Goal: Task Accomplishment & Management: Complete application form

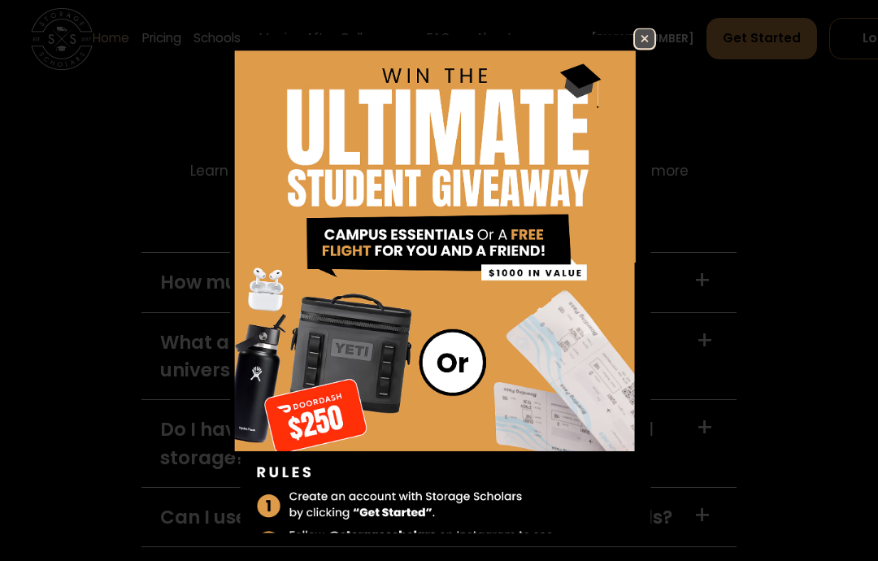
scroll to position [4369, 0]
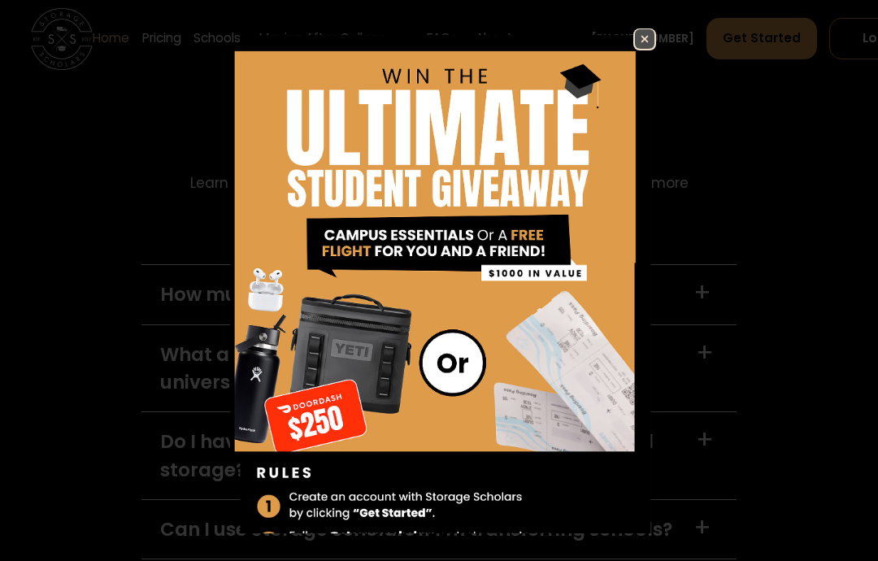
click at [629, 47] on img at bounding box center [439, 306] width 434 height 557
click at [649, 37] on img at bounding box center [645, 39] width 20 height 20
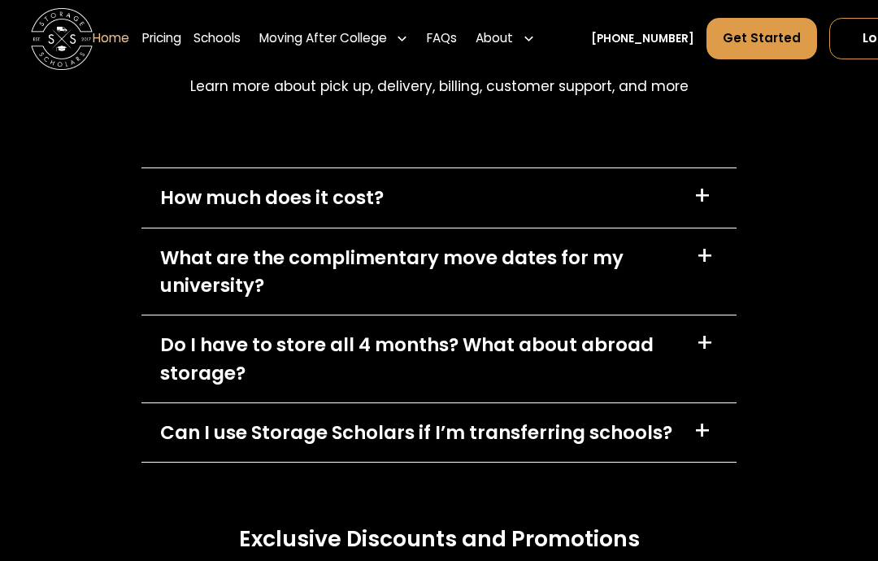
scroll to position [4466, 0]
click at [682, 288] on div "What are the complimentary move dates for my university? +" at bounding box center [439, 272] width 595 height 87
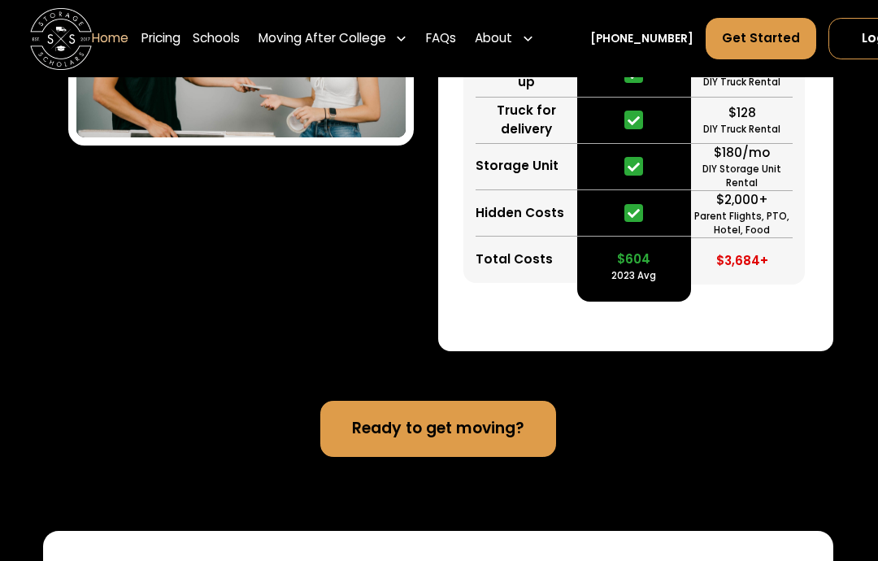
scroll to position [3173, 0]
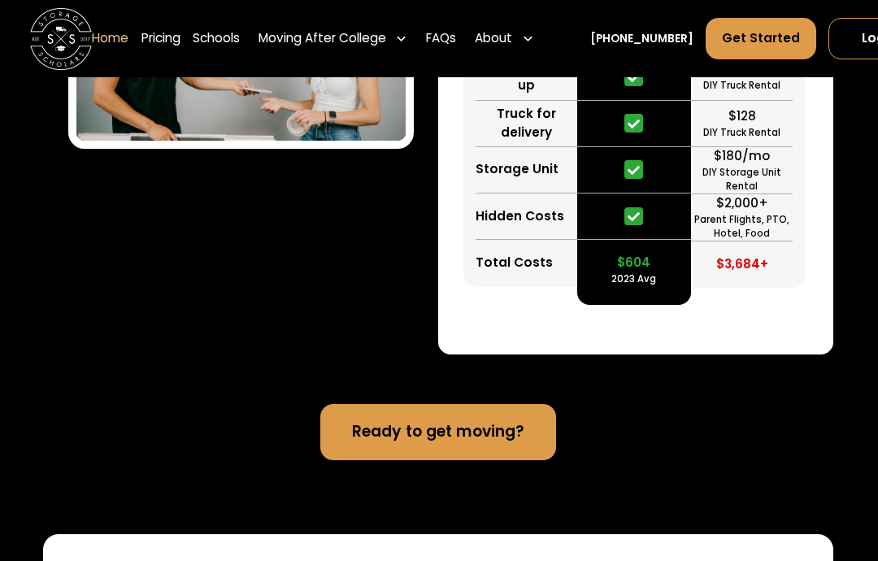
click at [237, 37] on link "Schools" at bounding box center [217, 38] width 47 height 43
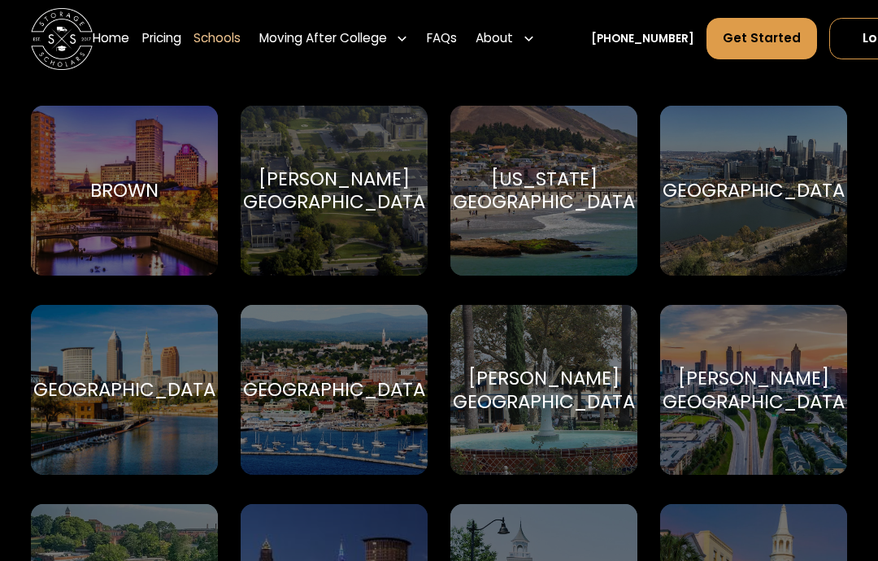
scroll to position [1279, 0]
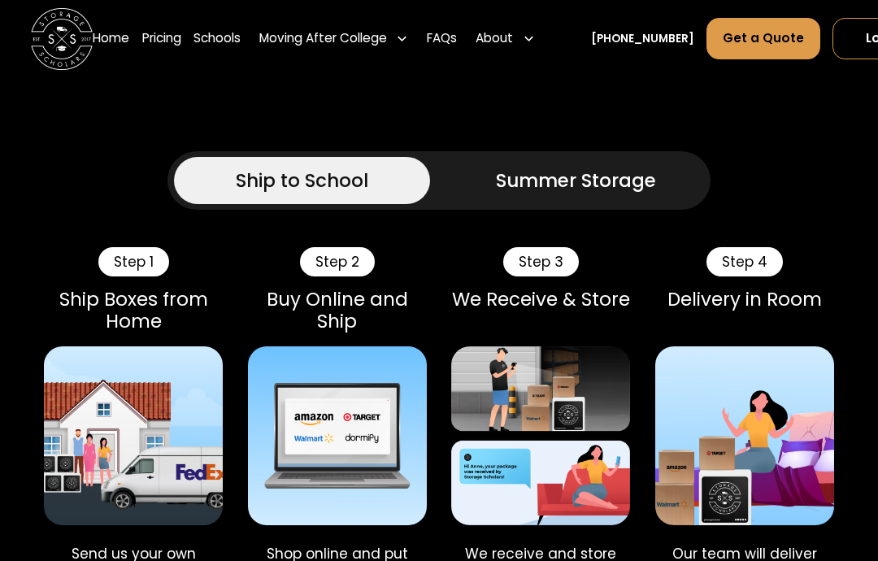
scroll to position [1062, 0]
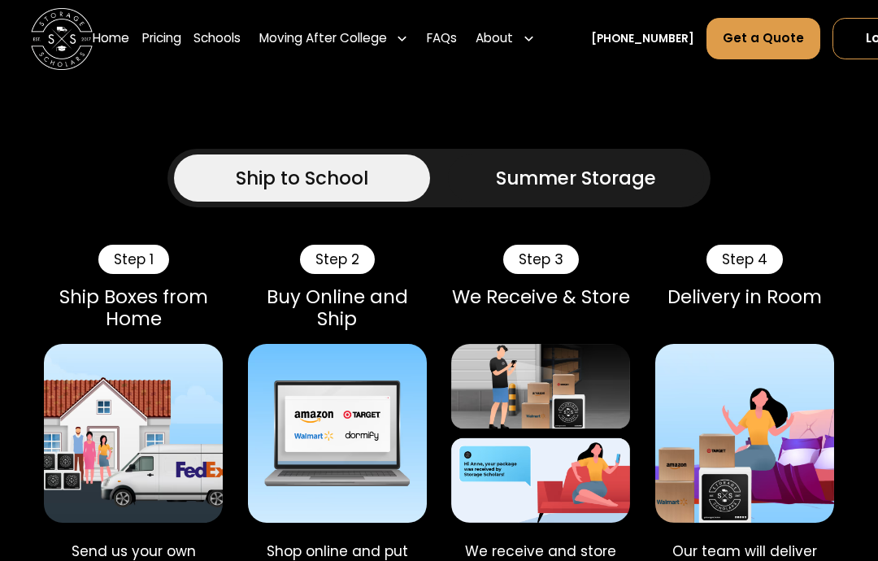
click at [647, 192] on div "Summer Storage" at bounding box center [576, 178] width 160 height 28
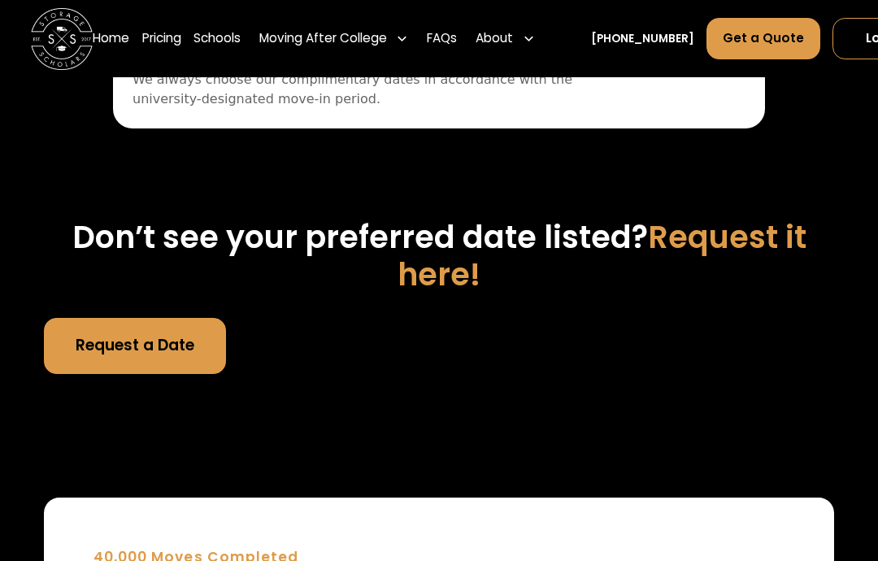
scroll to position [6553, 0]
click at [185, 353] on link "Request a Date" at bounding box center [135, 346] width 182 height 56
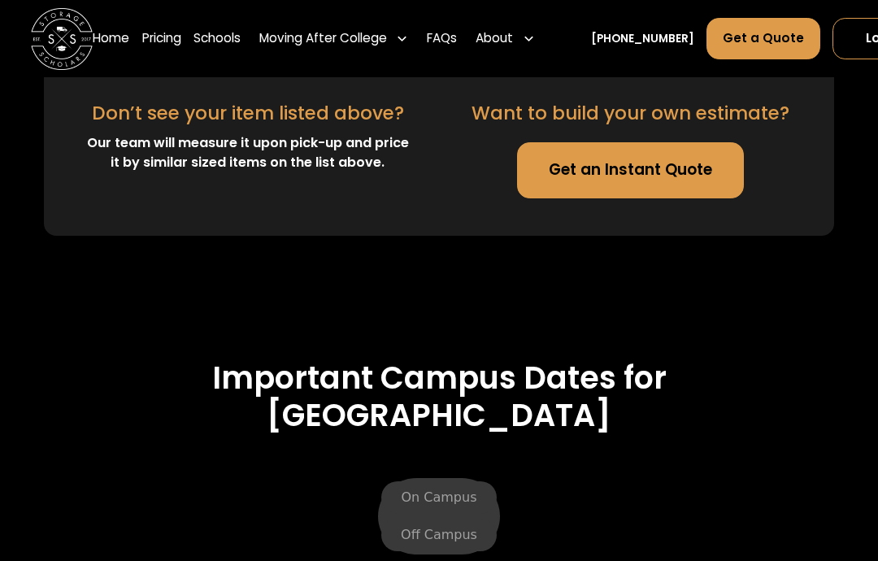
scroll to position [5655, 0]
